Goal: Find specific page/section: Find specific page/section

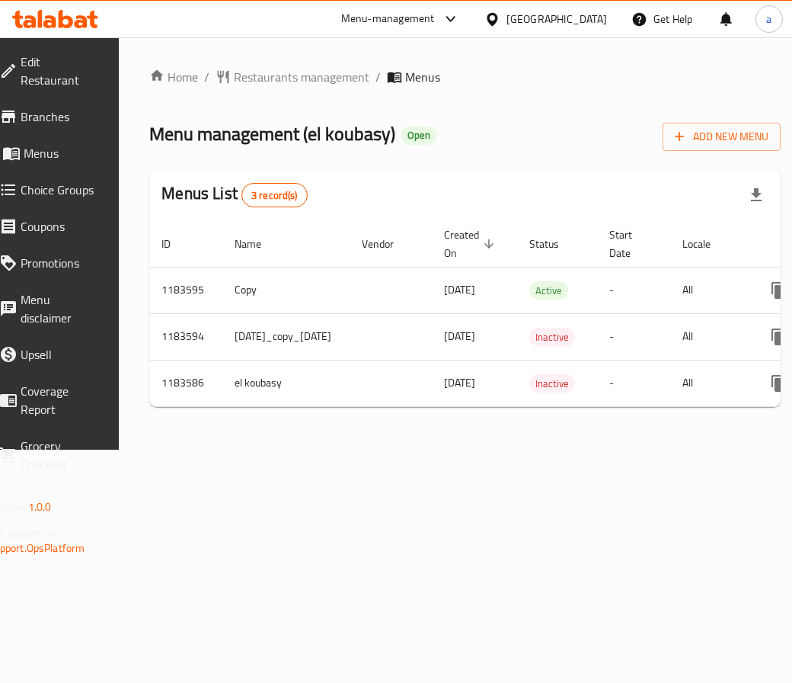
click at [45, 107] on span "Branches" at bounding box center [61, 116] width 81 height 18
click at [94, 107] on span "Branches" at bounding box center [61, 116] width 81 height 18
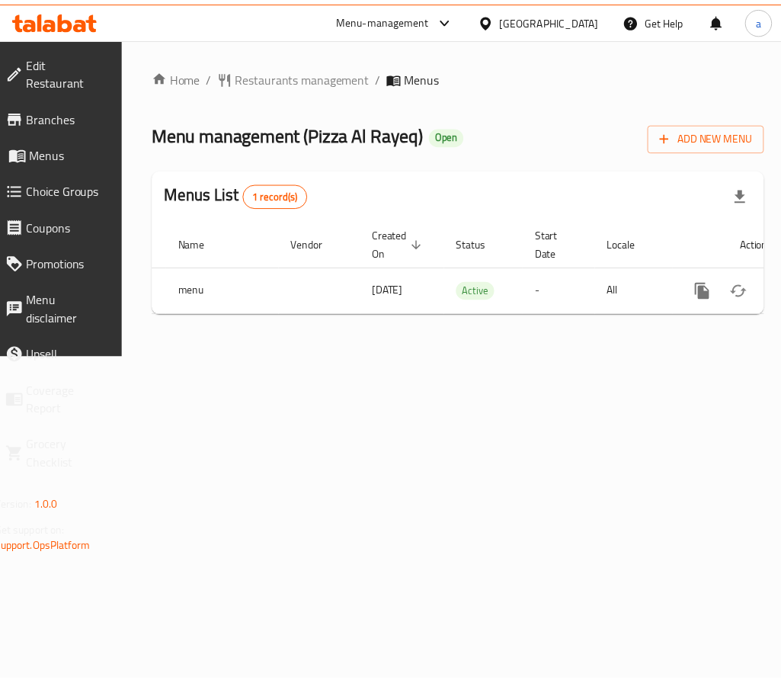
scroll to position [0, 158]
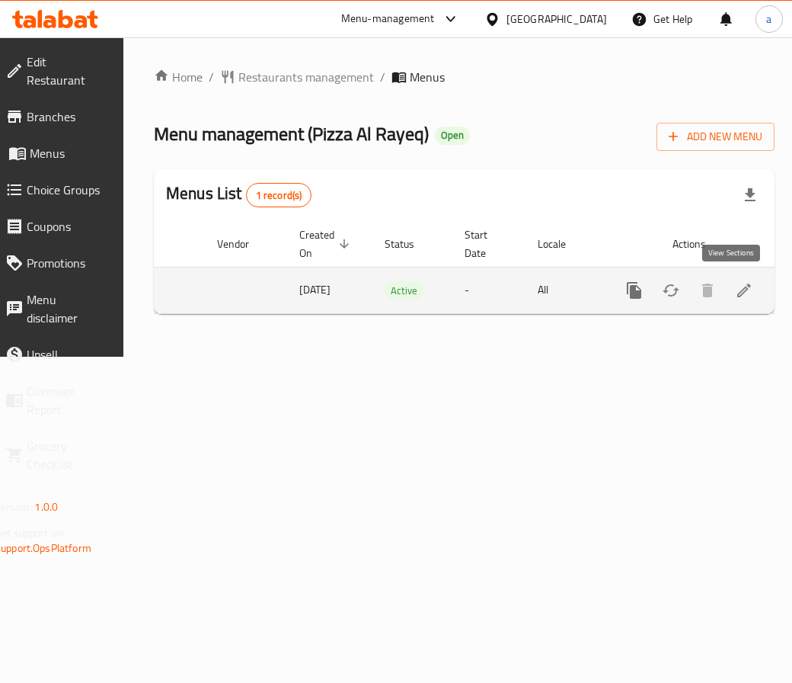
click at [735, 283] on icon "enhanced table" at bounding box center [744, 290] width 18 height 18
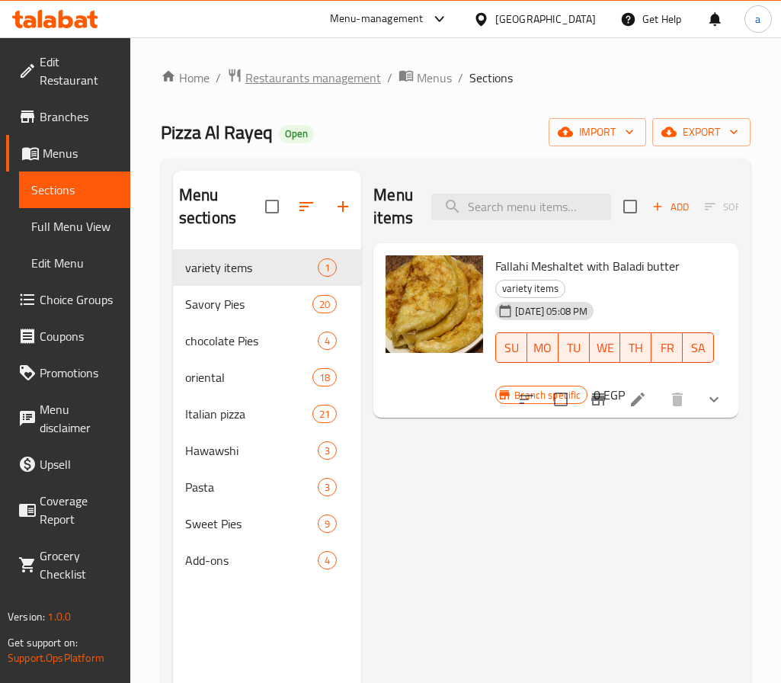
click at [289, 77] on span "Restaurants management" at bounding box center [313, 78] width 136 height 18
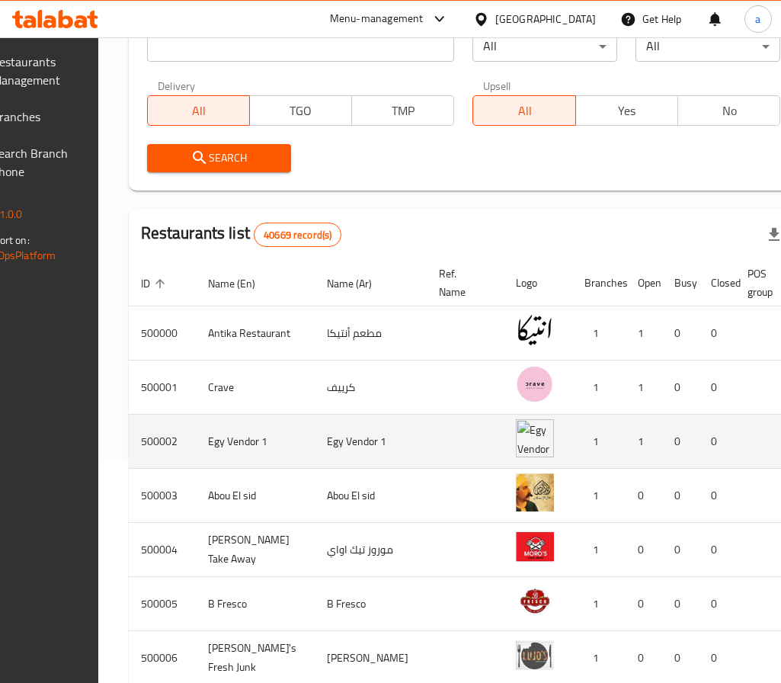
scroll to position [229, 0]
